Goal: Task Accomplishment & Management: Manage account settings

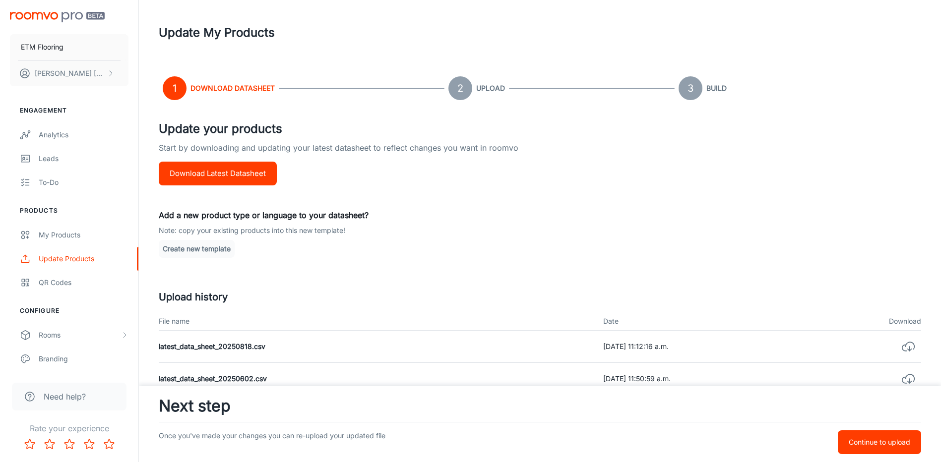
click at [75, 238] on div "My Products" at bounding box center [84, 235] width 90 height 11
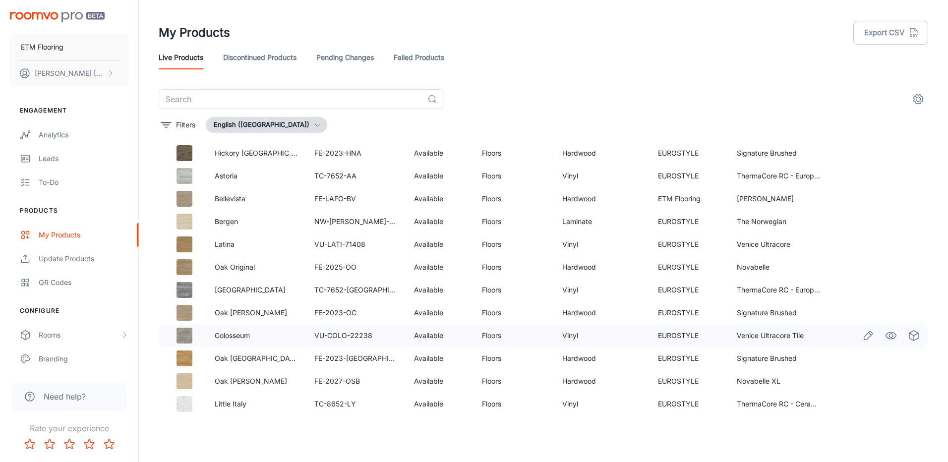
scroll to position [1807, 0]
